Goal: Task Accomplishment & Management: Manage account settings

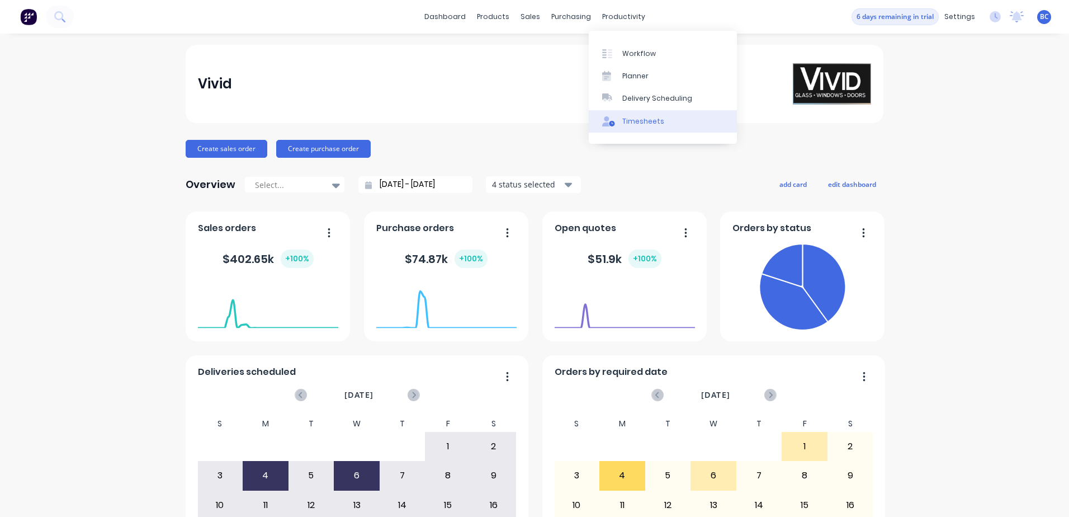
click at [627, 118] on div "Timesheets" at bounding box center [643, 121] width 42 height 10
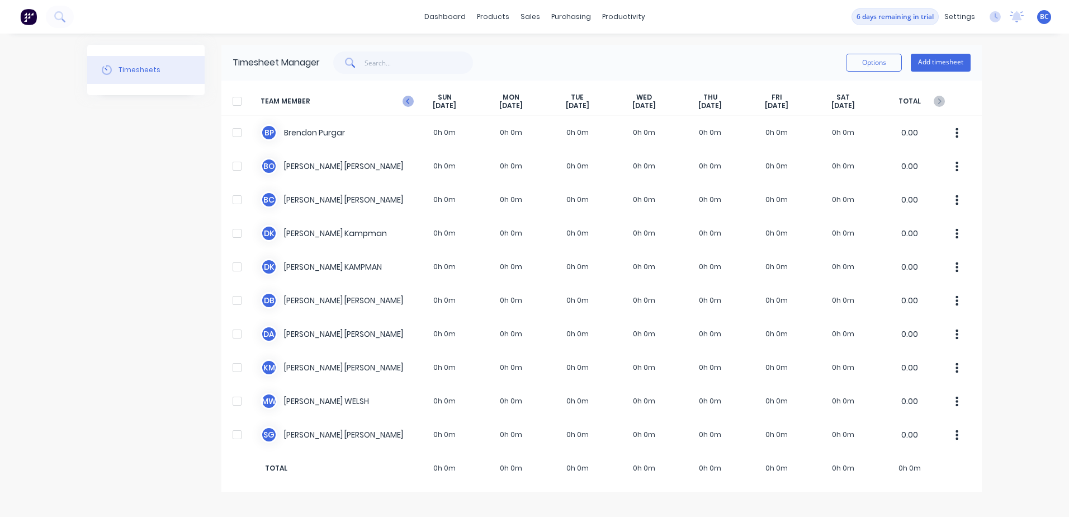
click at [409, 98] on icon at bounding box center [408, 101] width 11 height 11
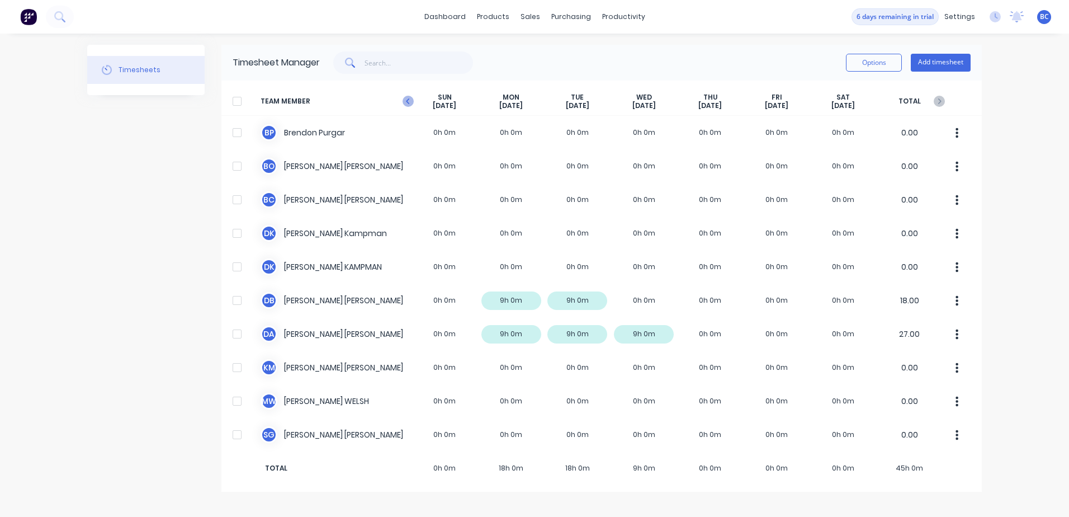
click at [411, 97] on icon at bounding box center [408, 101] width 11 height 11
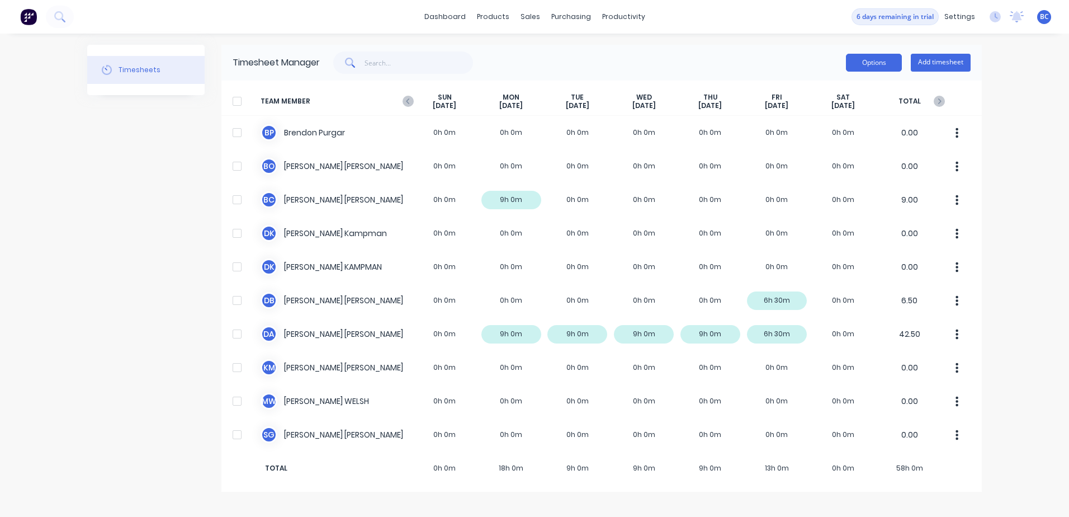
click at [875, 65] on button "Options" at bounding box center [874, 63] width 56 height 18
click at [237, 100] on div at bounding box center [237, 101] width 22 height 22
click at [876, 72] on div "Options Add timesheet" at bounding box center [908, 62] width 125 height 22
click at [878, 64] on button "Options" at bounding box center [874, 63] width 56 height 18
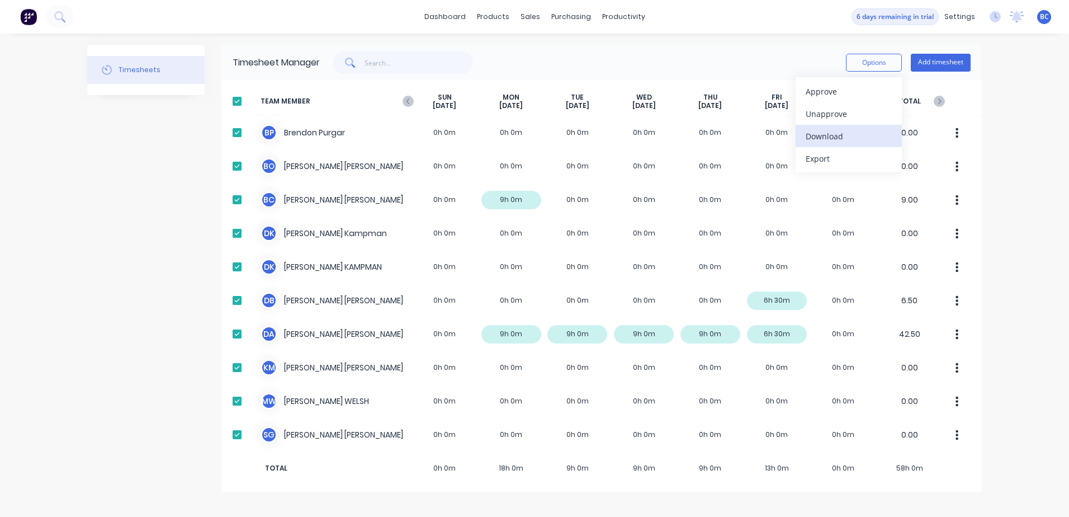
click at [824, 143] on div "Download" at bounding box center [849, 136] width 86 height 16
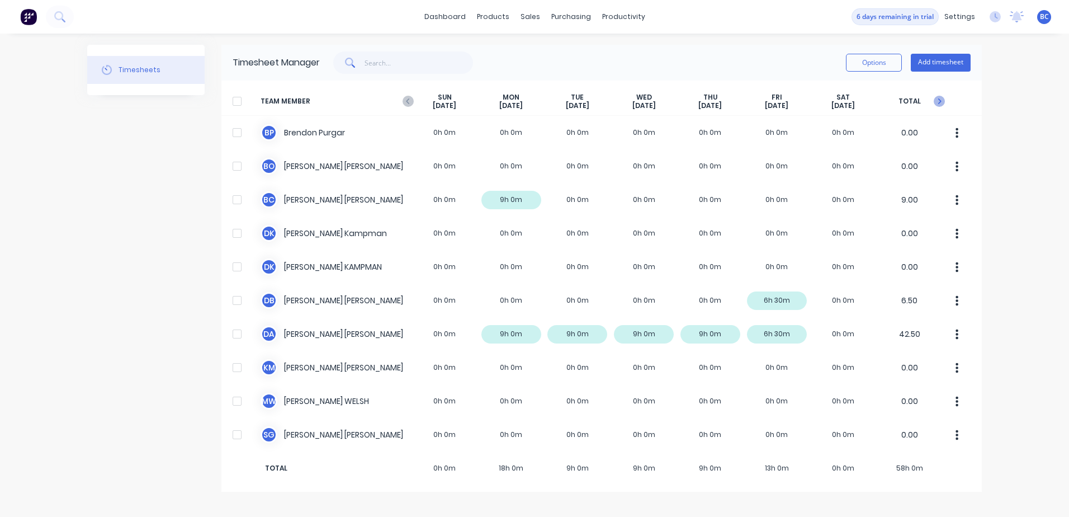
drag, startPoint x: 942, startPoint y: 101, endPoint x: 934, endPoint y: 101, distance: 7.3
click at [942, 101] on icon at bounding box center [939, 101] width 11 height 11
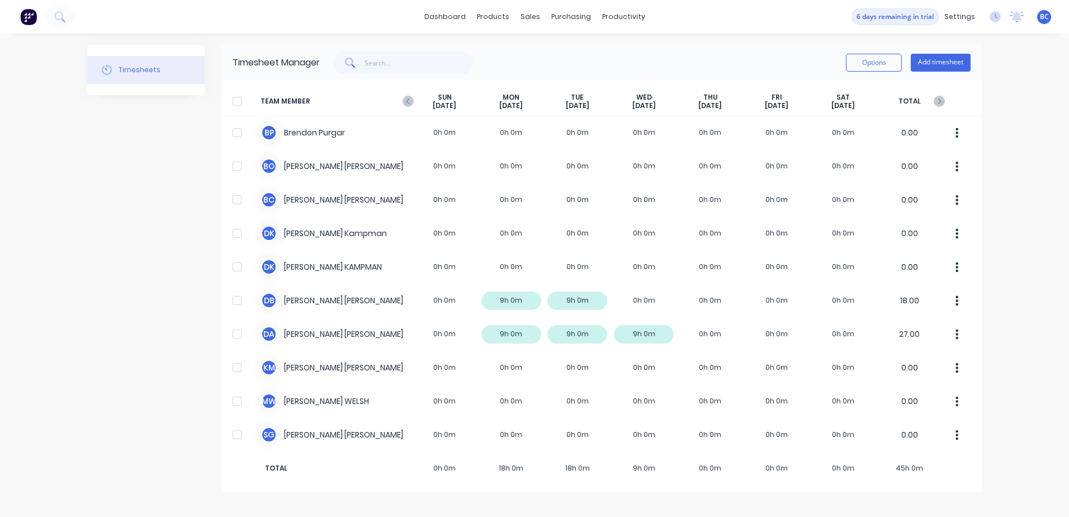
click at [238, 96] on div at bounding box center [237, 101] width 22 height 22
drag, startPoint x: 861, startPoint y: 62, endPoint x: 858, endPoint y: 75, distance: 13.7
click at [862, 61] on button "Options" at bounding box center [874, 63] width 56 height 18
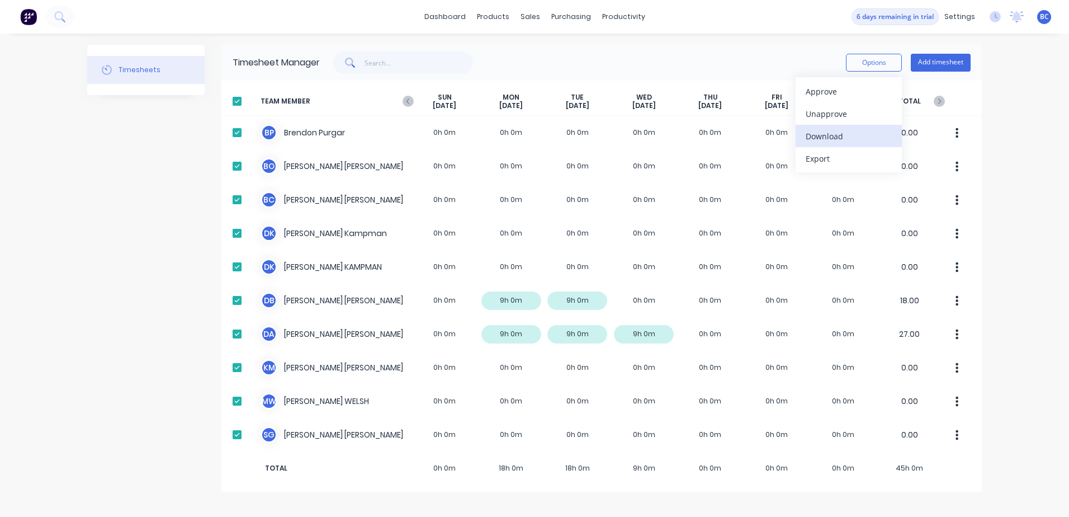
click at [821, 135] on div "Download" at bounding box center [849, 136] width 86 height 16
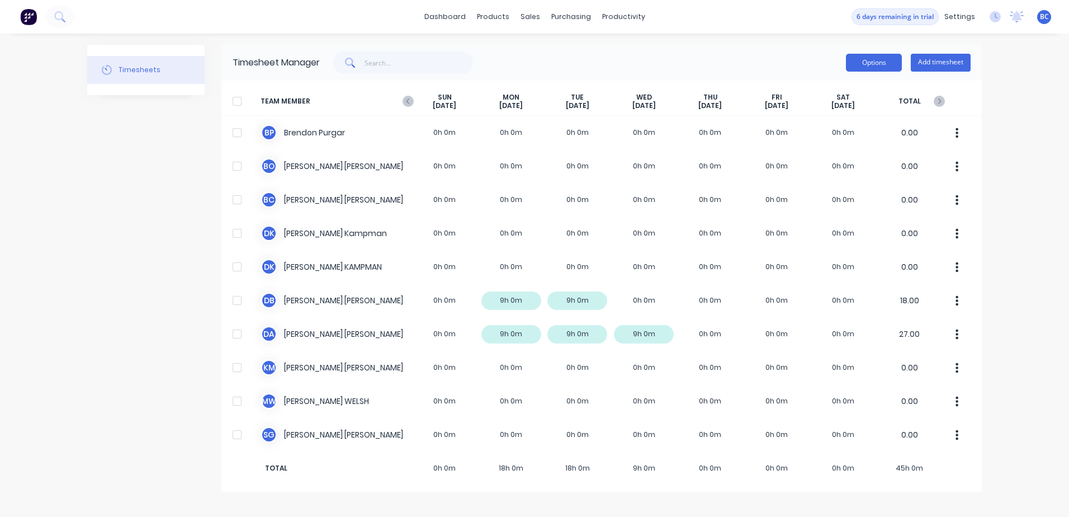
click at [867, 64] on button "Options" at bounding box center [874, 63] width 56 height 18
click at [237, 98] on div at bounding box center [237, 101] width 22 height 22
click at [860, 65] on button "Options" at bounding box center [874, 63] width 56 height 18
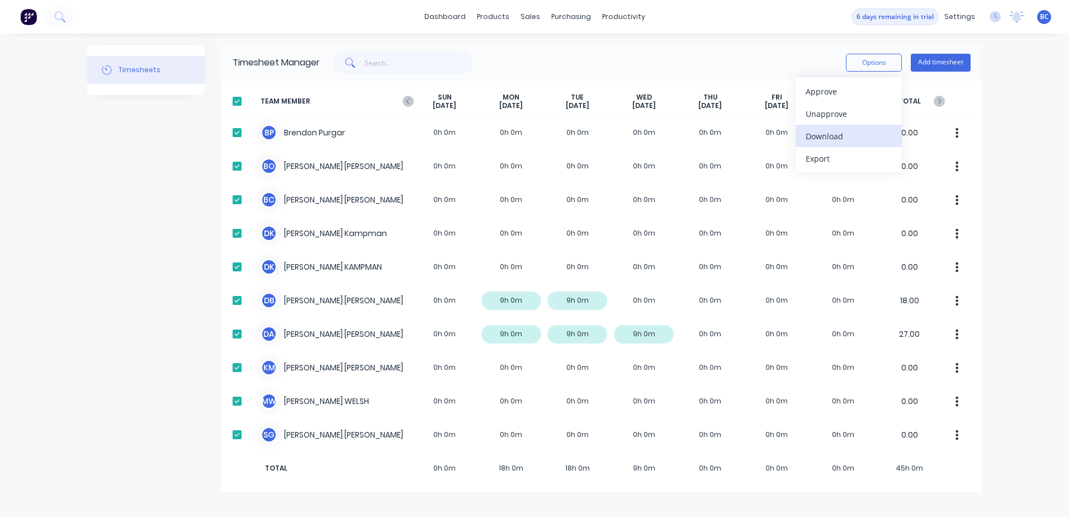
click at [830, 138] on div "Download" at bounding box center [849, 136] width 86 height 16
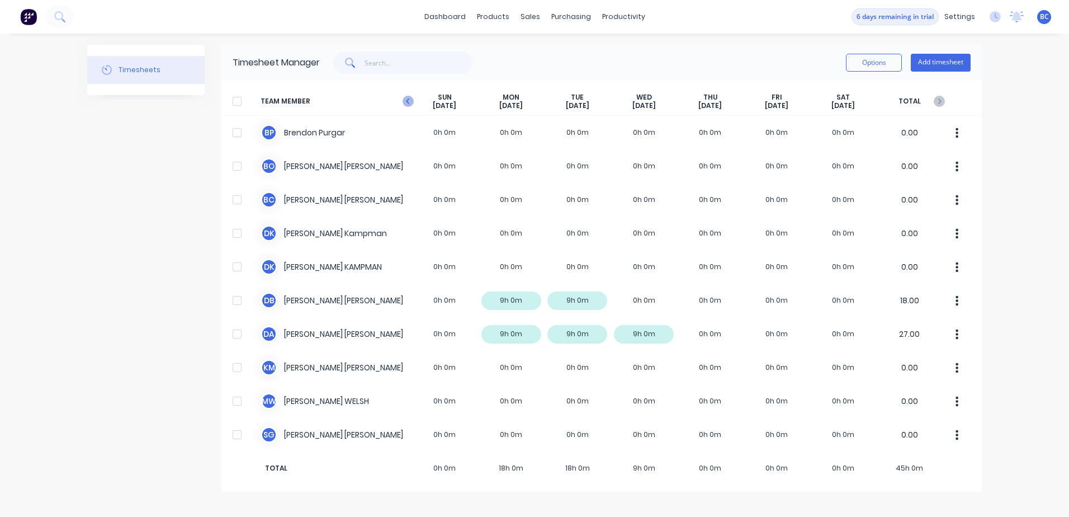
click at [404, 102] on icon at bounding box center [408, 101] width 11 height 11
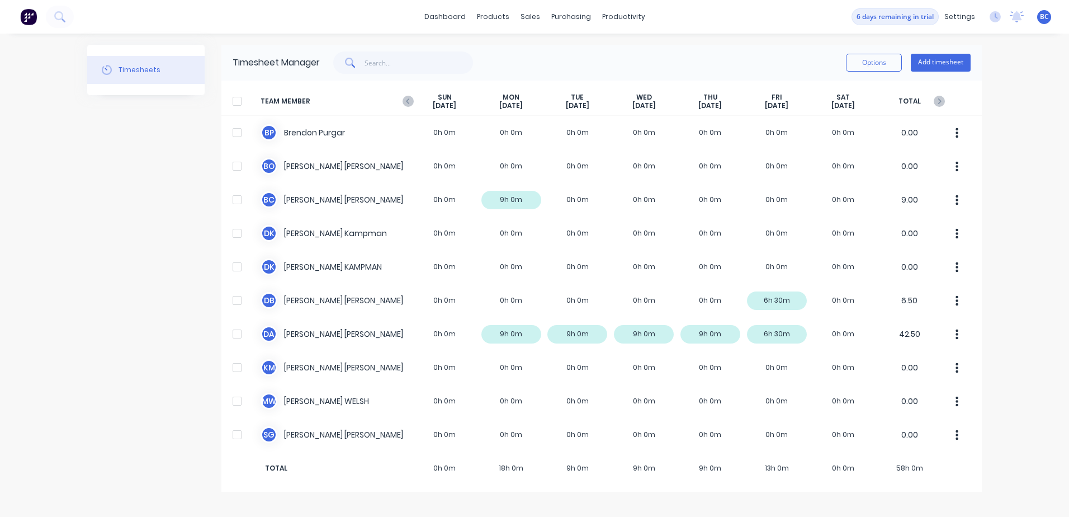
click at [404, 102] on icon at bounding box center [408, 101] width 11 height 11
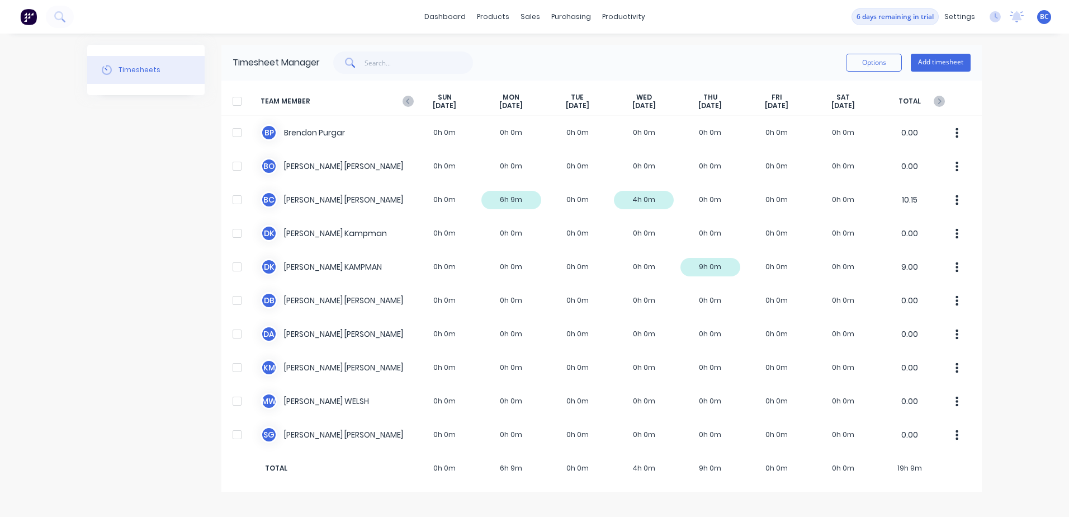
click at [237, 97] on div at bounding box center [237, 101] width 22 height 22
click at [861, 65] on button "Options" at bounding box center [874, 63] width 56 height 18
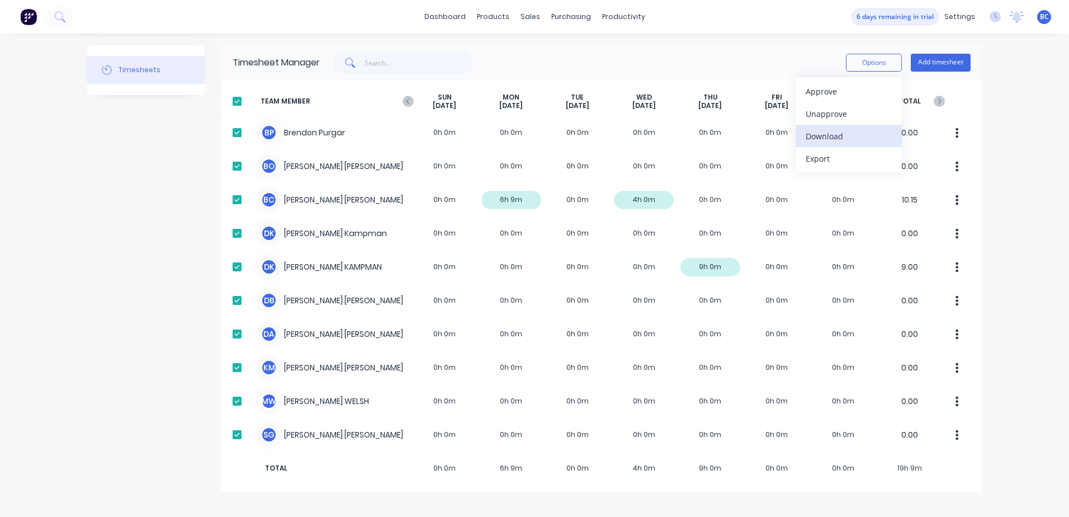
click at [834, 133] on div "Download" at bounding box center [849, 136] width 86 height 16
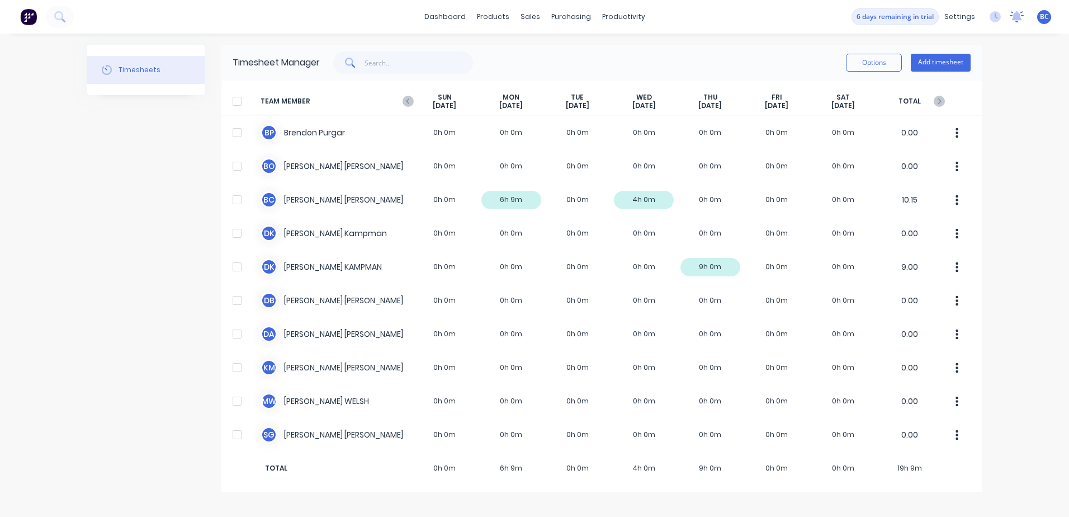
click at [1019, 19] on icon at bounding box center [1017, 15] width 10 height 9
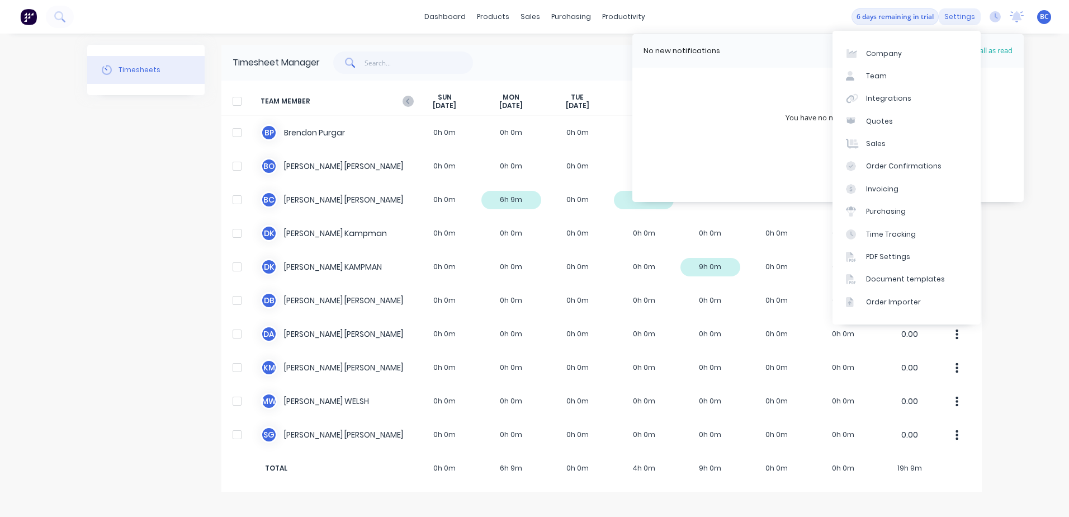
click at [962, 17] on div "settings" at bounding box center [960, 16] width 42 height 17
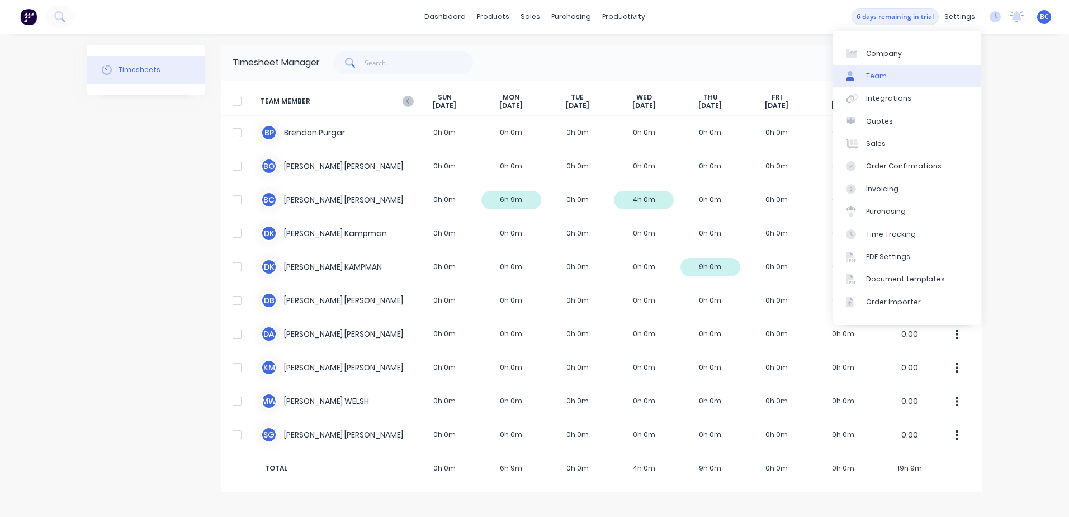
click at [891, 72] on link "Team" at bounding box center [907, 76] width 148 height 22
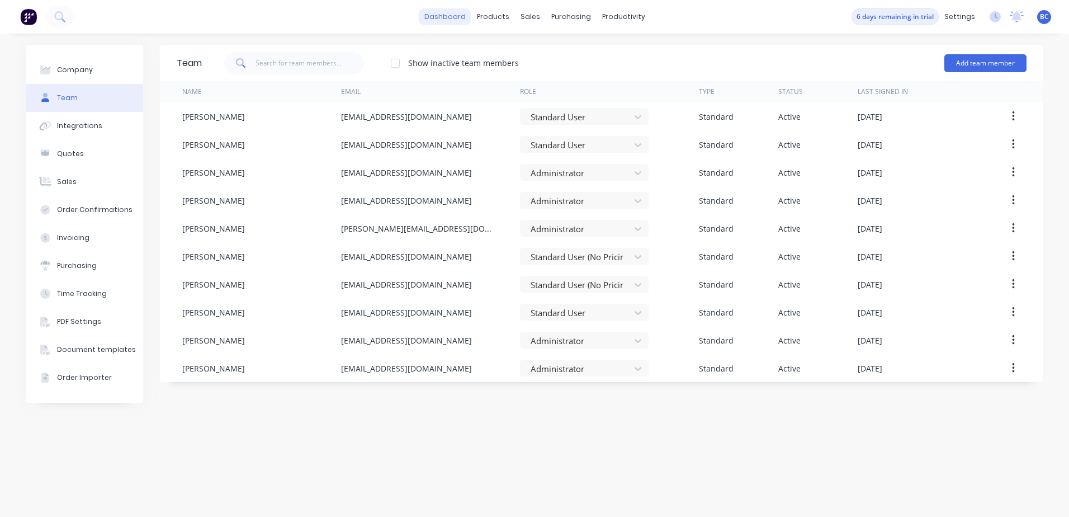
click at [457, 18] on link "dashboard" at bounding box center [445, 16] width 53 height 17
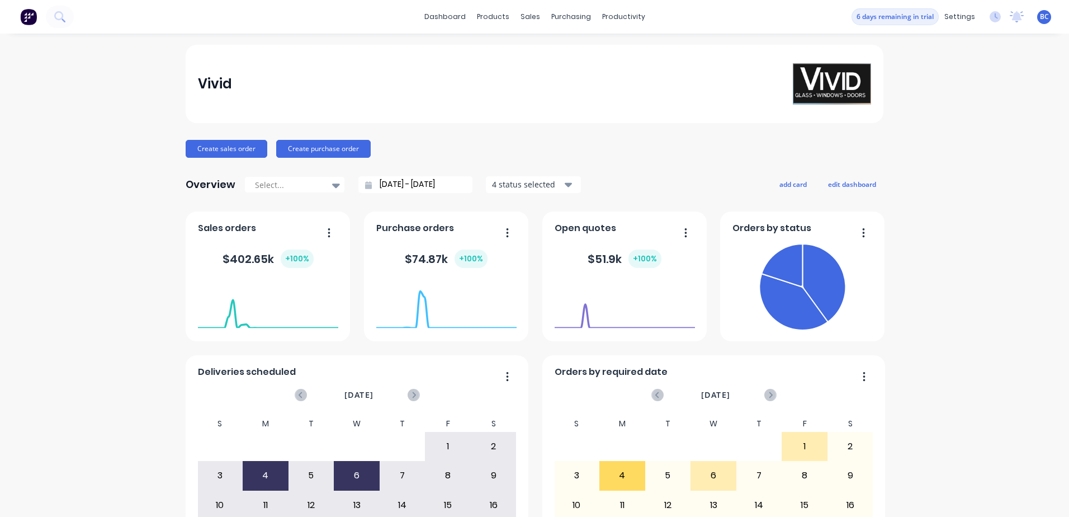
click at [956, 101] on div "Vivid Create sales order Create purchase order Overview Select... [DATE] - [DAT…" at bounding box center [534, 337] width 1069 height 584
